Goal: Task Accomplishment & Management: Complete application form

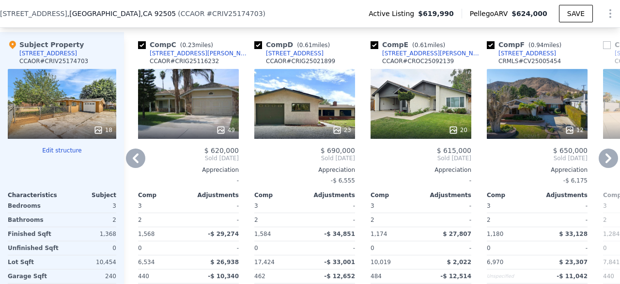
scroll to position [1160, 0]
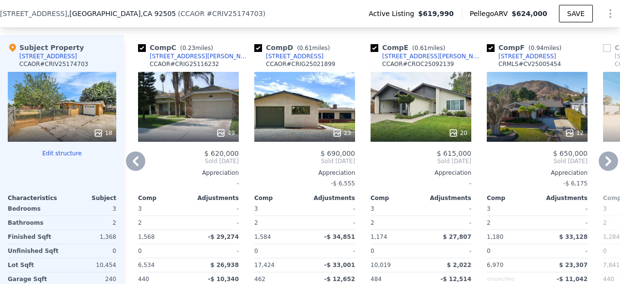
click at [259, 44] on input "checkbox" at bounding box center [258, 48] width 8 height 8
checkbox input "false"
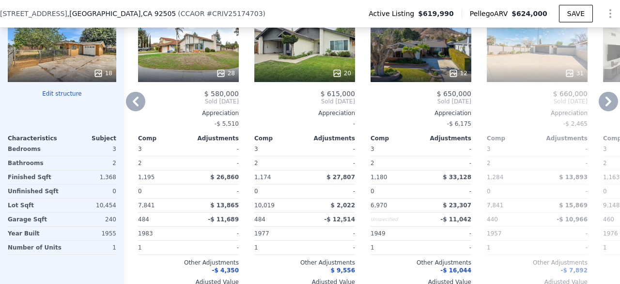
scroll to position [1220, 0]
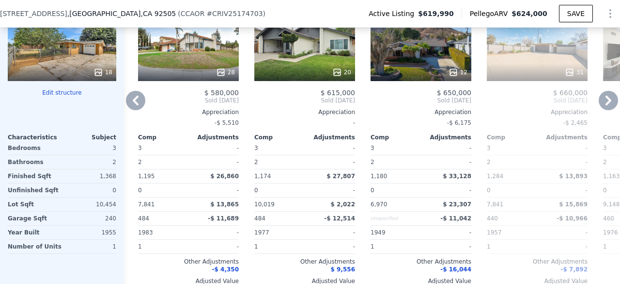
click at [403, 155] on div "2" at bounding box center [395, 162] width 48 height 14
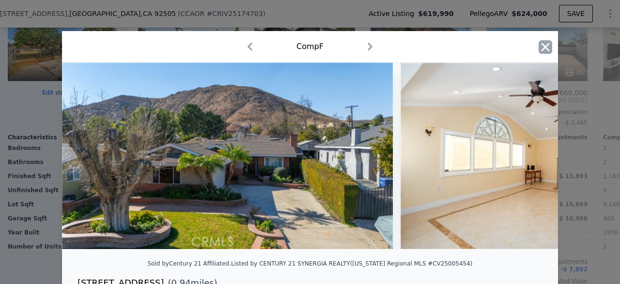
click at [542, 45] on icon "button" at bounding box center [546, 47] width 8 height 8
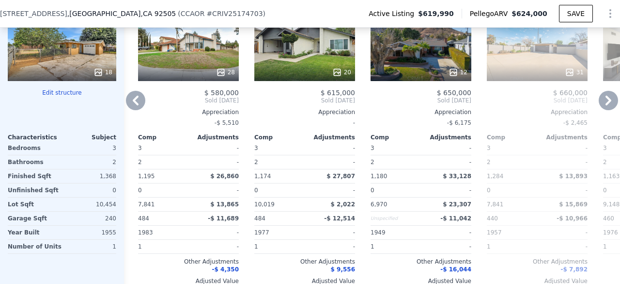
click at [539, 53] on div "31" at bounding box center [537, 46] width 101 height 70
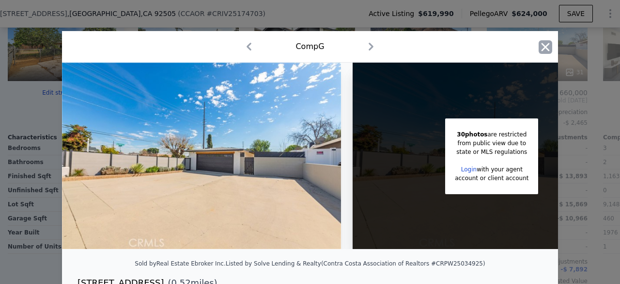
click at [542, 47] on icon "button" at bounding box center [546, 47] width 8 height 8
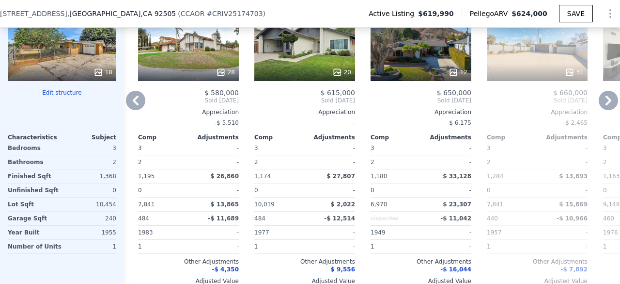
click at [440, 63] on div at bounding box center [421, 71] width 101 height 17
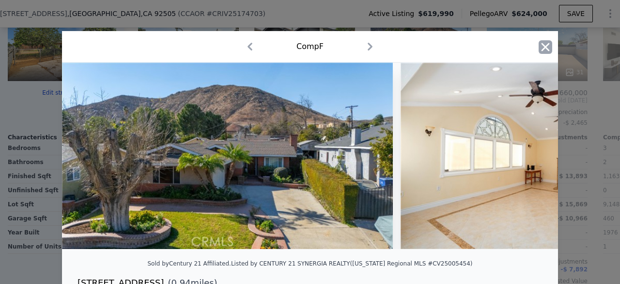
click at [540, 46] on icon "button" at bounding box center [546, 47] width 14 height 14
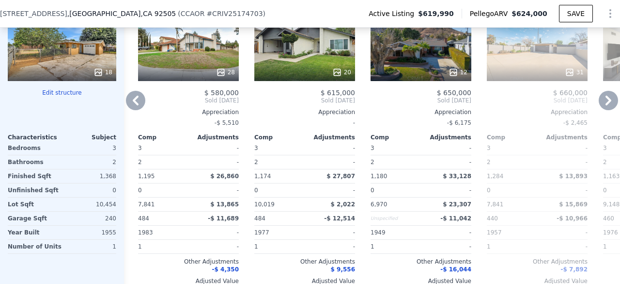
click at [324, 50] on div "20" at bounding box center [304, 46] width 101 height 70
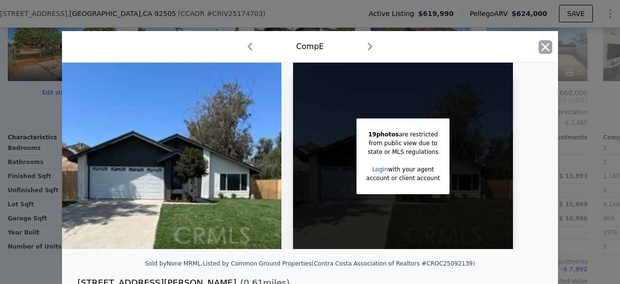
click at [542, 42] on icon "button" at bounding box center [546, 47] width 14 height 14
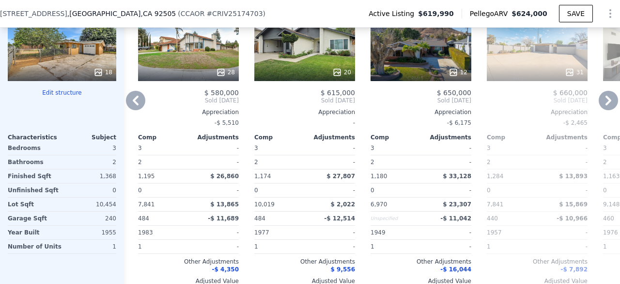
click at [201, 67] on div "28" at bounding box center [189, 72] width 93 height 10
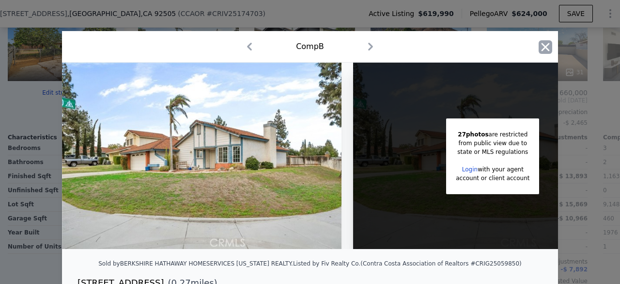
click at [542, 45] on icon "button" at bounding box center [546, 47] width 14 height 14
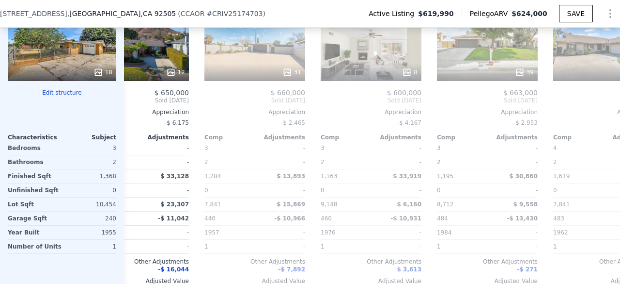
scroll to position [0, 513]
click at [492, 59] on div "39" at bounding box center [487, 46] width 101 height 70
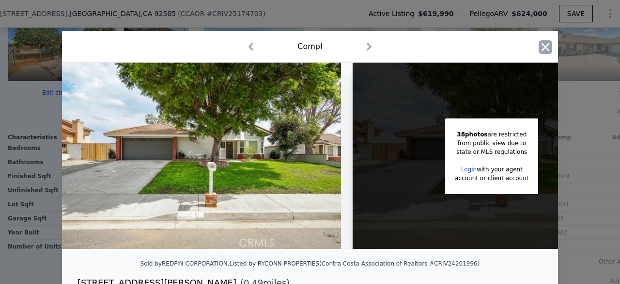
click at [539, 47] on icon "button" at bounding box center [546, 47] width 14 height 14
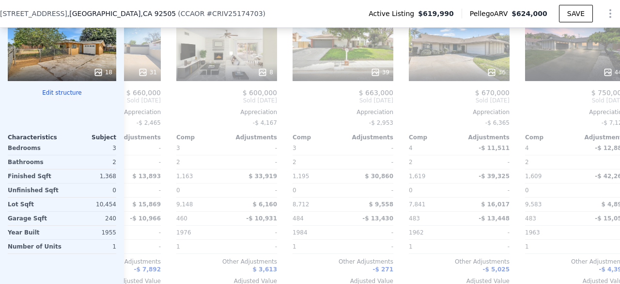
scroll to position [0, 660]
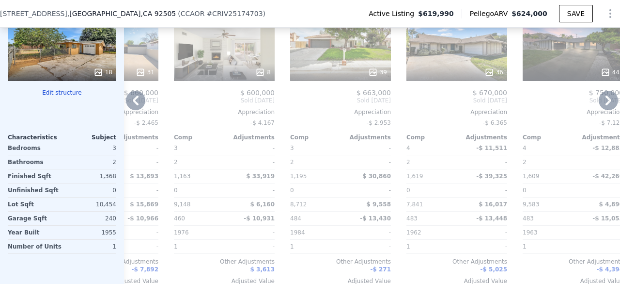
click at [475, 67] on div "36" at bounding box center [457, 72] width 93 height 10
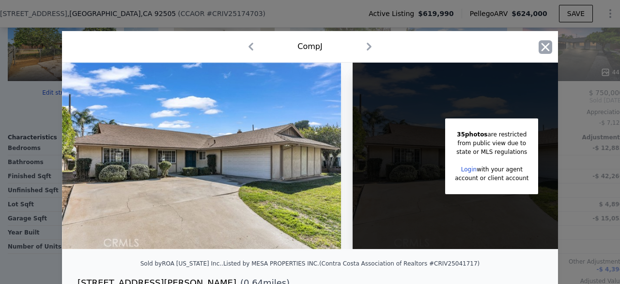
click at [544, 45] on icon "button" at bounding box center [546, 47] width 8 height 8
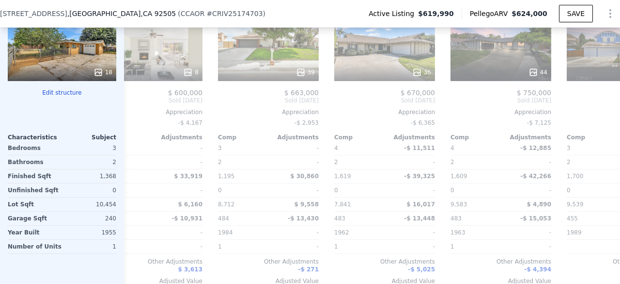
scroll to position [0, 732]
click at [508, 67] on div "44" at bounding box center [501, 72] width 93 height 10
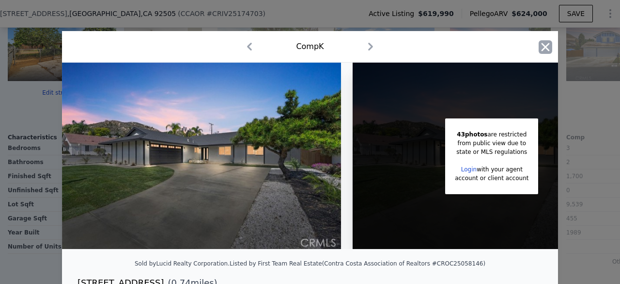
click at [547, 48] on icon "button" at bounding box center [546, 47] width 14 height 14
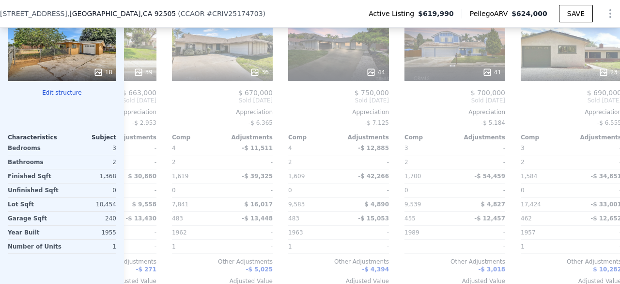
scroll to position [0, 902]
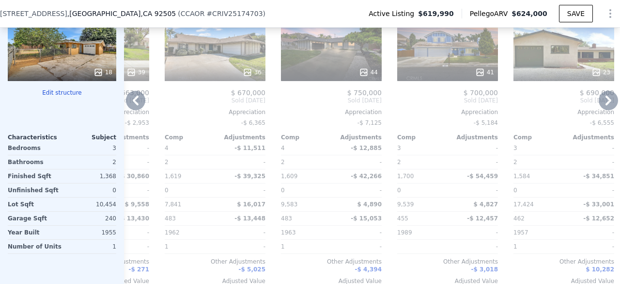
click at [555, 56] on div "23" at bounding box center [564, 46] width 101 height 70
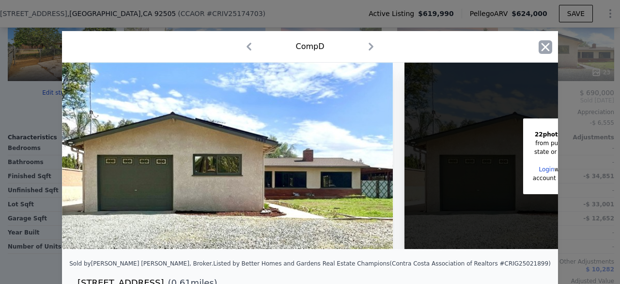
click at [542, 48] on icon "button" at bounding box center [546, 47] width 8 height 8
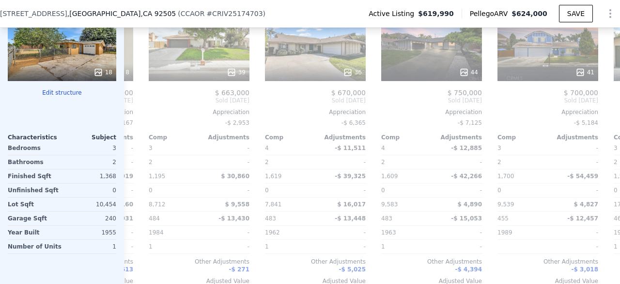
scroll to position [0, 800]
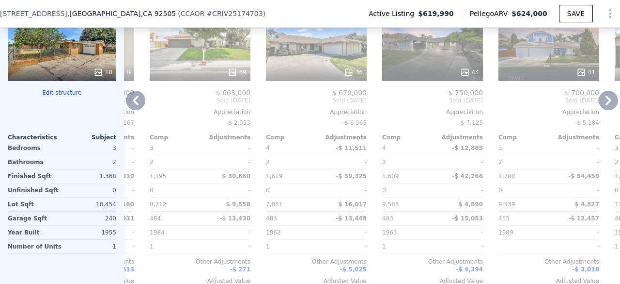
click at [438, 53] on div "44" at bounding box center [432, 46] width 101 height 70
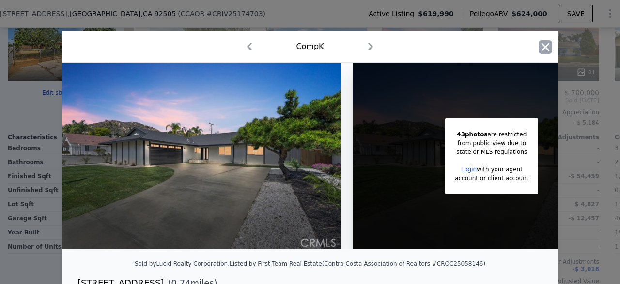
click at [544, 45] on icon "button" at bounding box center [546, 47] width 8 height 8
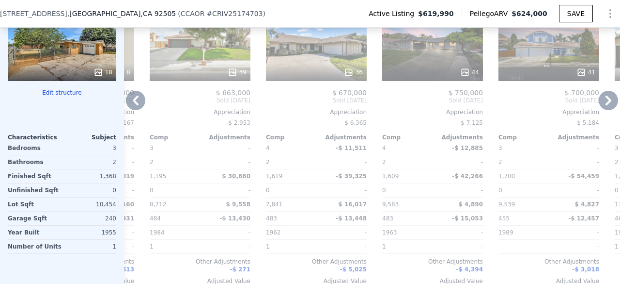
click at [329, 67] on div "36" at bounding box center [316, 72] width 93 height 10
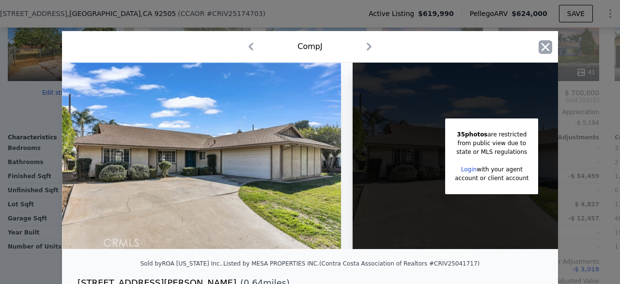
click at [543, 44] on icon "button" at bounding box center [546, 47] width 14 height 14
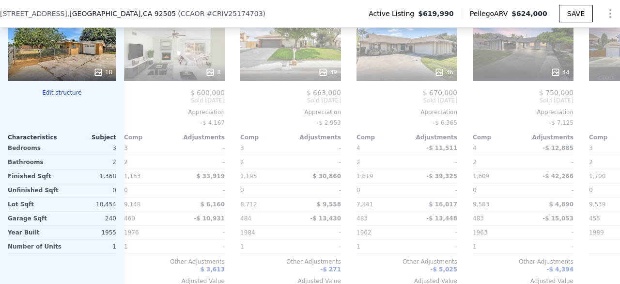
scroll to position [0, 705]
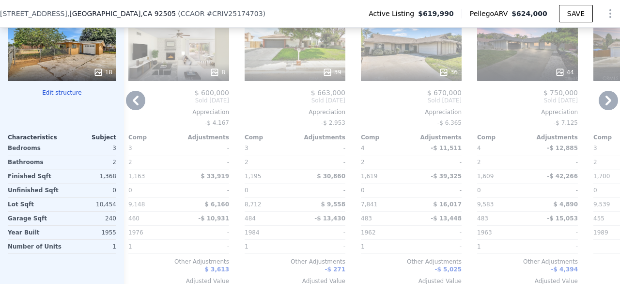
click at [311, 68] on div "39" at bounding box center [295, 72] width 93 height 10
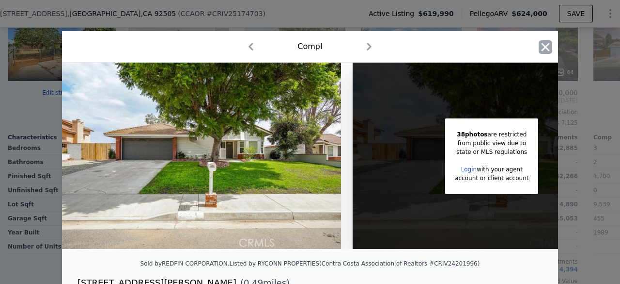
click at [542, 46] on icon "button" at bounding box center [546, 47] width 8 height 8
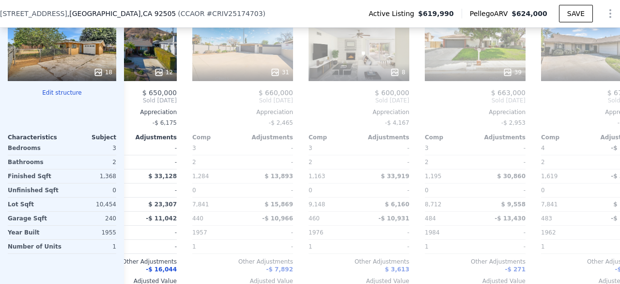
scroll to position [0, 521]
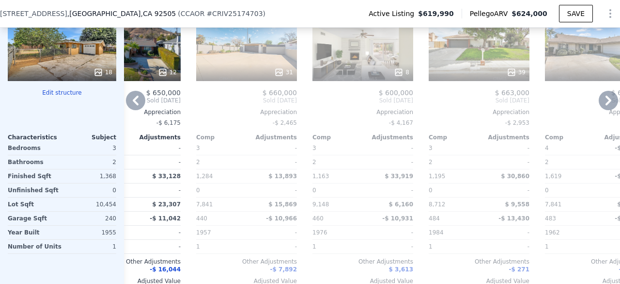
click at [243, 67] on div "31" at bounding box center [247, 72] width 93 height 10
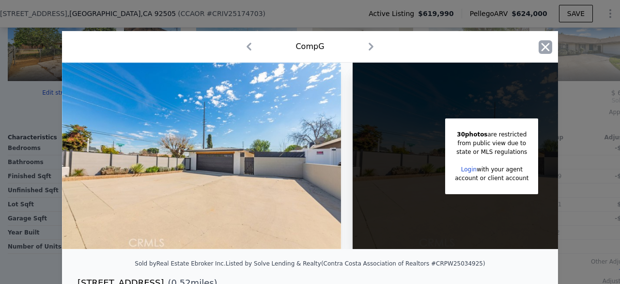
click at [544, 46] on icon "button" at bounding box center [546, 47] width 14 height 14
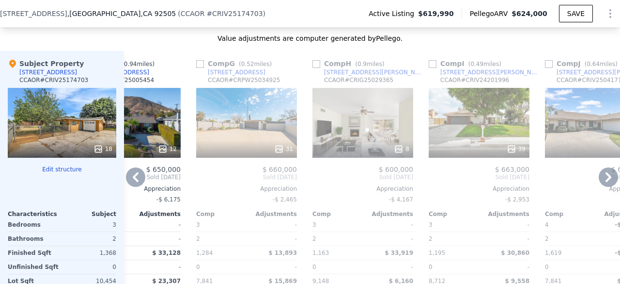
scroll to position [1143, 0]
click at [200, 62] on input "checkbox" at bounding box center [200, 65] width 8 height 8
checkbox input "true"
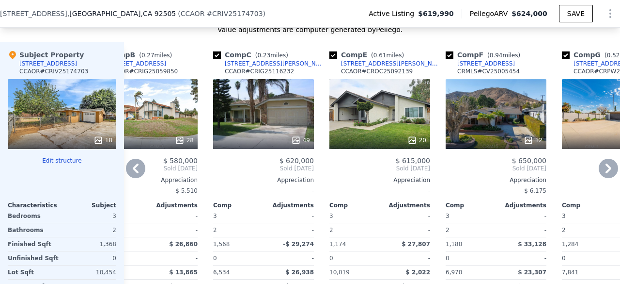
scroll to position [1152, 0]
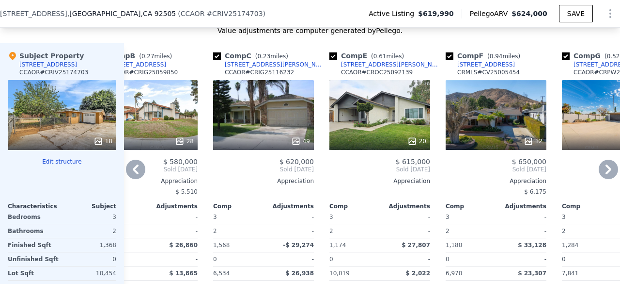
click at [219, 52] on input "checkbox" at bounding box center [217, 56] width 8 height 8
checkbox input "false"
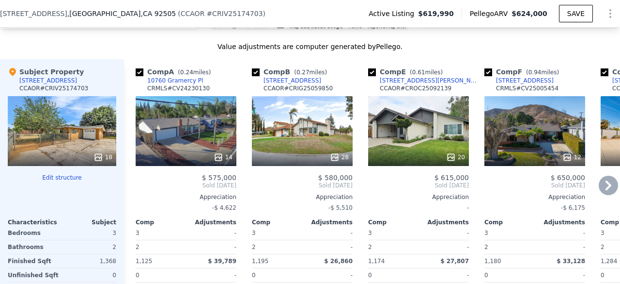
scroll to position [1133, 0]
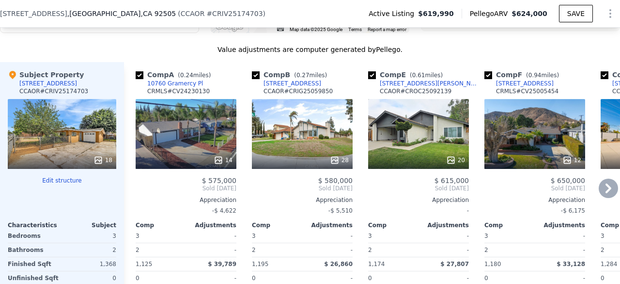
click at [256, 71] on input "checkbox" at bounding box center [256, 75] width 8 height 8
checkbox input "false"
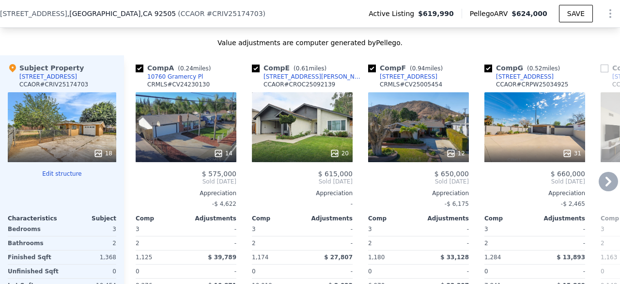
scroll to position [1139, 0]
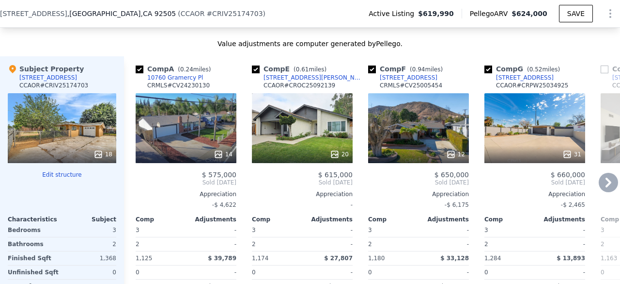
click at [257, 65] on input "checkbox" at bounding box center [256, 69] width 8 height 8
checkbox input "false"
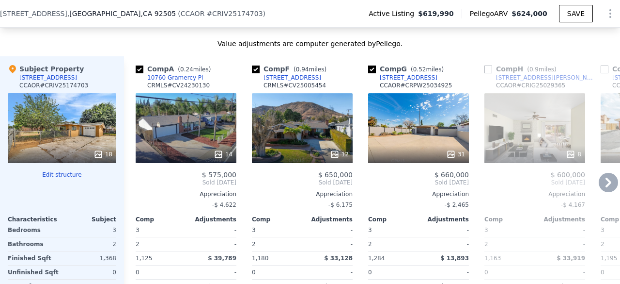
click at [310, 136] on div "12" at bounding box center [302, 128] width 101 height 70
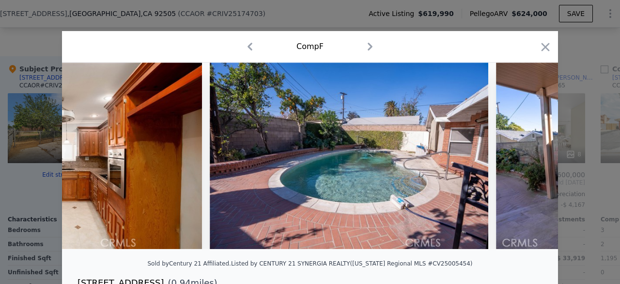
scroll to position [0, 765]
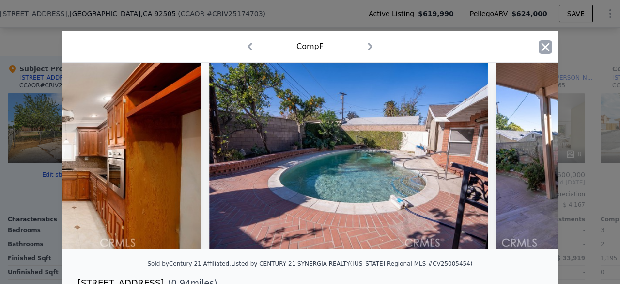
click at [543, 45] on icon "button" at bounding box center [546, 47] width 14 height 14
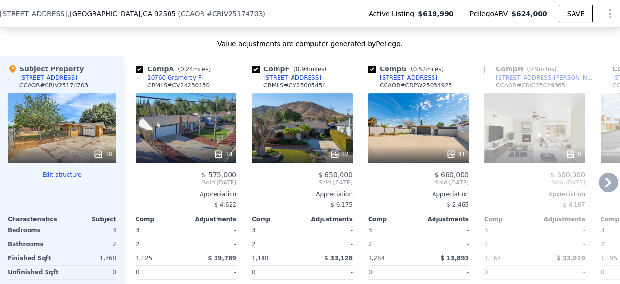
click at [256, 66] on input "checkbox" at bounding box center [256, 69] width 8 height 8
checkbox input "false"
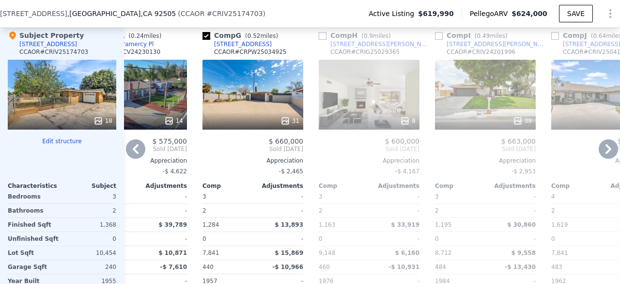
scroll to position [1168, 0]
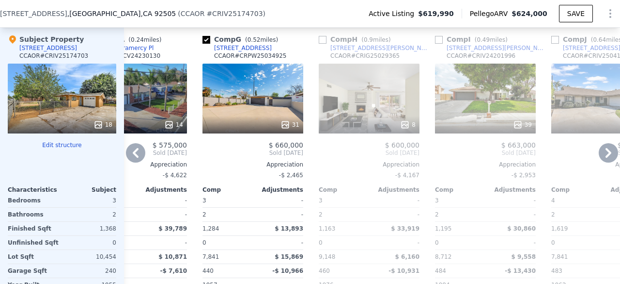
click at [355, 120] on div "8" at bounding box center [369, 125] width 93 height 10
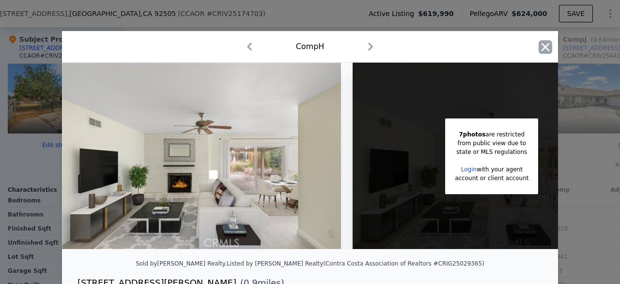
click at [542, 46] on icon "button" at bounding box center [546, 47] width 8 height 8
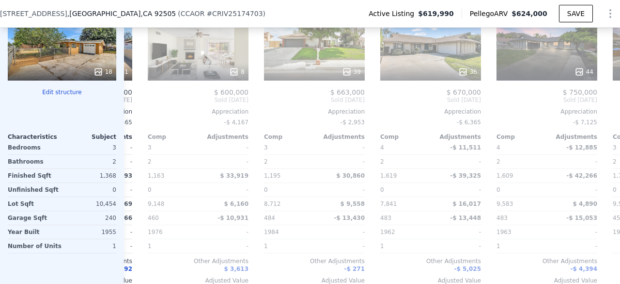
scroll to position [0, 222]
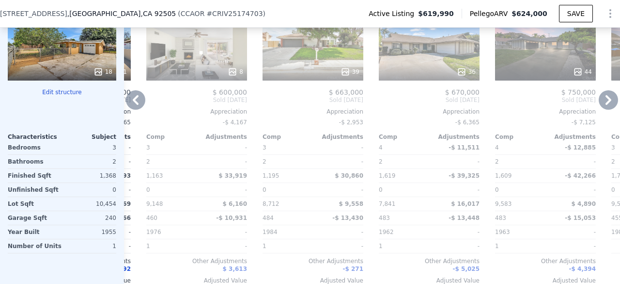
click at [416, 71] on div "36" at bounding box center [429, 72] width 93 height 10
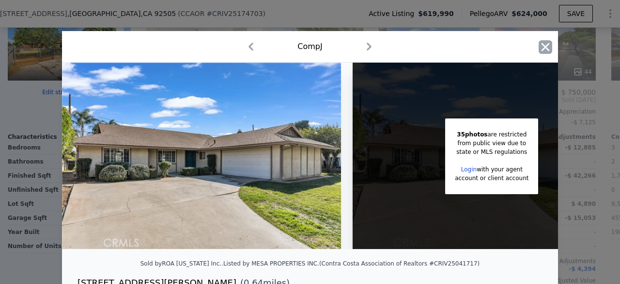
click at [542, 46] on icon "button" at bounding box center [546, 47] width 8 height 8
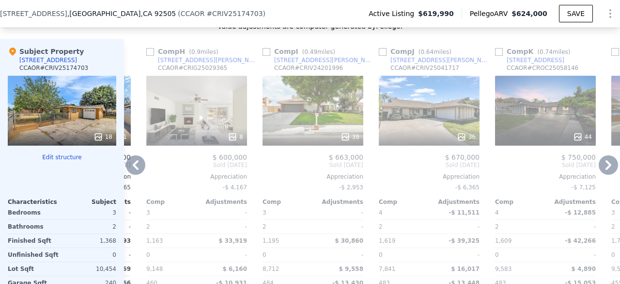
scroll to position [1155, 0]
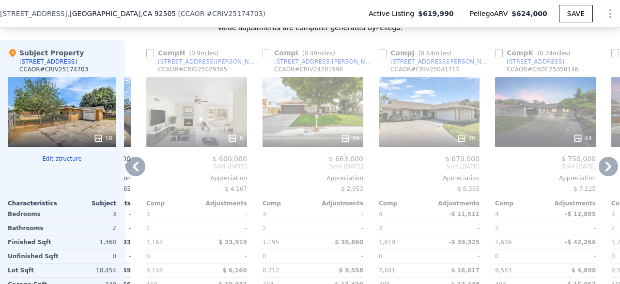
click at [383, 51] on input "checkbox" at bounding box center [383, 53] width 8 height 8
checkbox input "true"
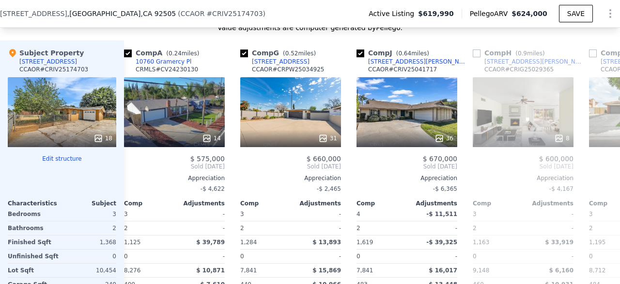
scroll to position [0, 0]
